Goal: Task Accomplishment & Management: Use online tool/utility

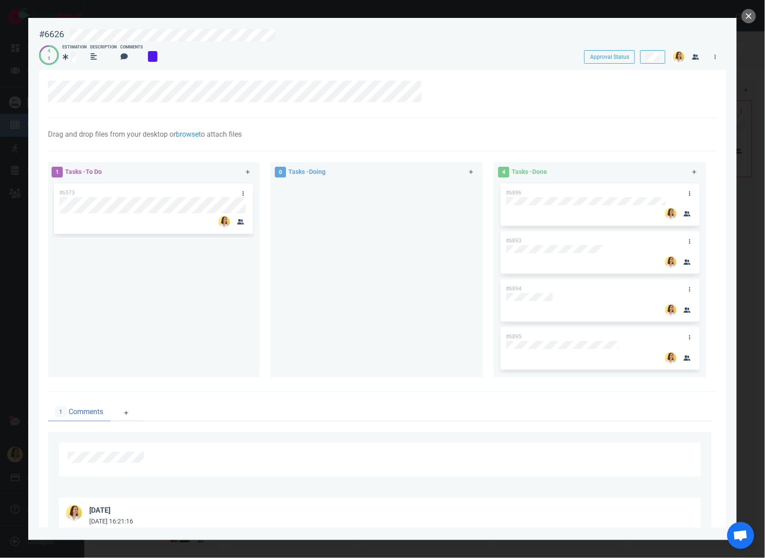
scroll to position [0, 135]
click at [748, 13] on button "close" at bounding box center [748, 16] width 14 height 14
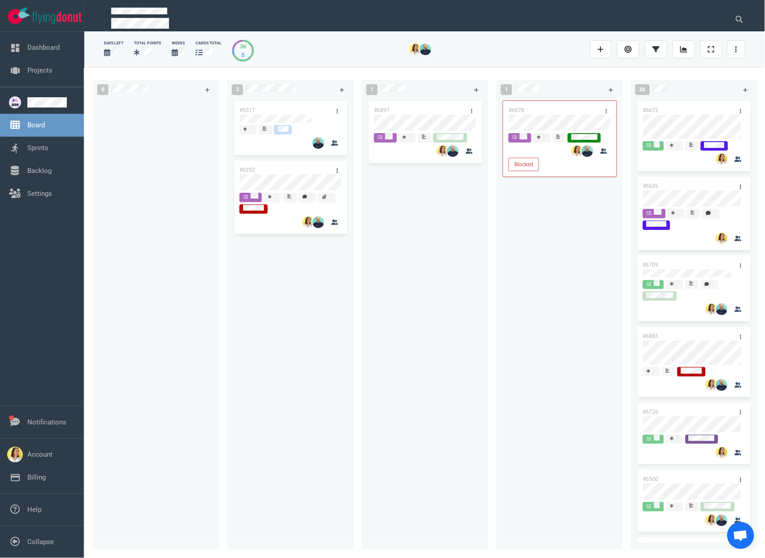
click at [324, 293] on div "#5517 #6252" at bounding box center [291, 319] width 116 height 440
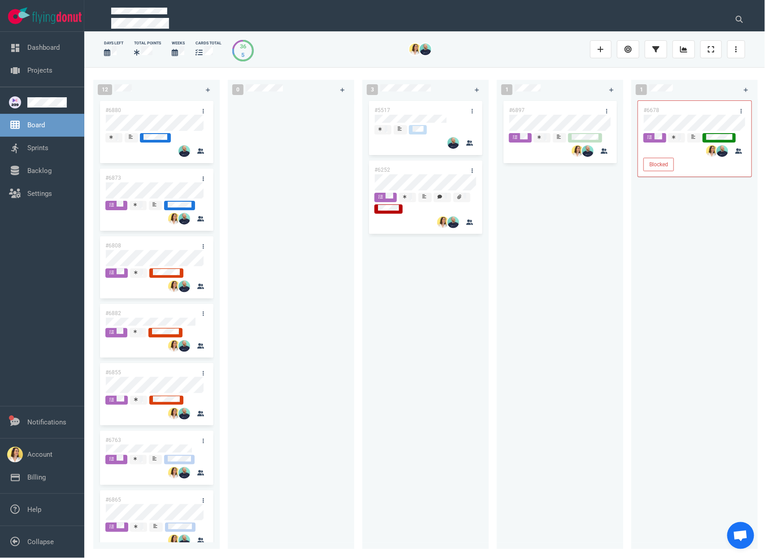
click at [353, 192] on div at bounding box center [291, 320] width 126 height 443
click at [289, 255] on div at bounding box center [291, 319] width 116 height 440
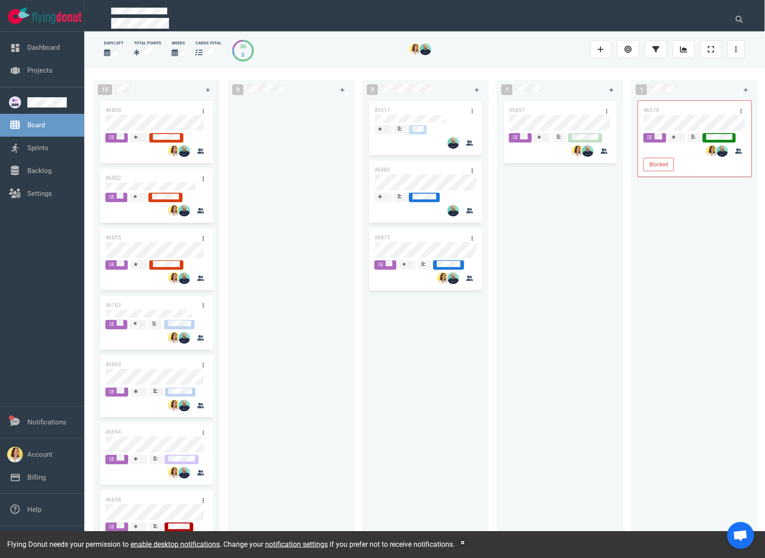
click at [273, 191] on div at bounding box center [291, 319] width 116 height 440
click at [314, 130] on div "12 #6808 #6882 #6855 #6763 #6865 #6694 #6658 #6634 #6716 #6807 #6667 #6334 0 3 …" at bounding box center [424, 312] width 680 height 490
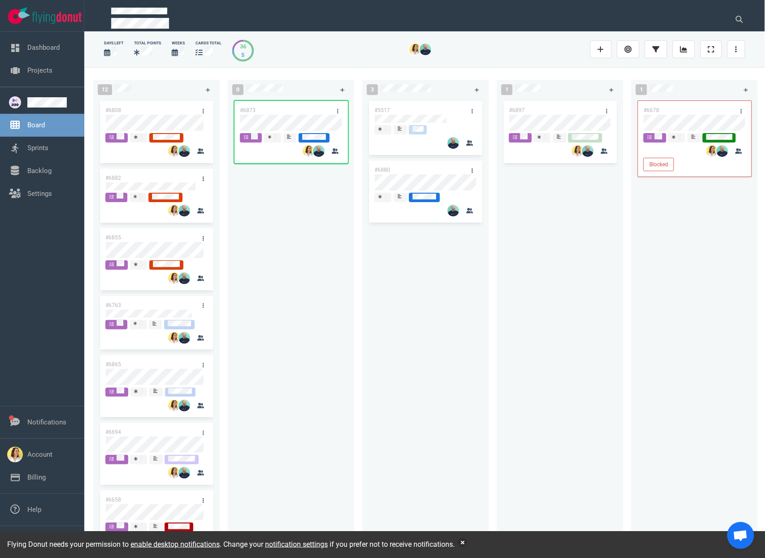
click at [335, 276] on div "#6873" at bounding box center [291, 319] width 116 height 440
click at [467, 545] on button "button" at bounding box center [462, 542] width 9 height 9
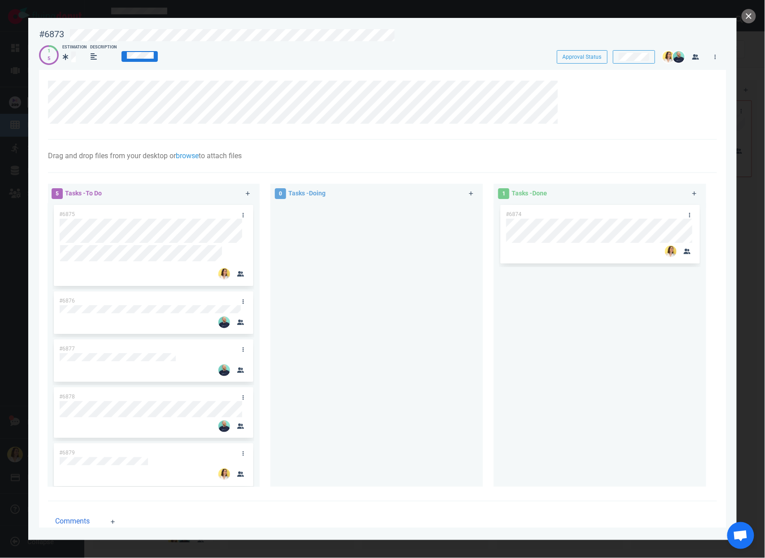
click at [373, 300] on div at bounding box center [377, 341] width 202 height 277
